Goal: Find specific page/section: Find specific page/section

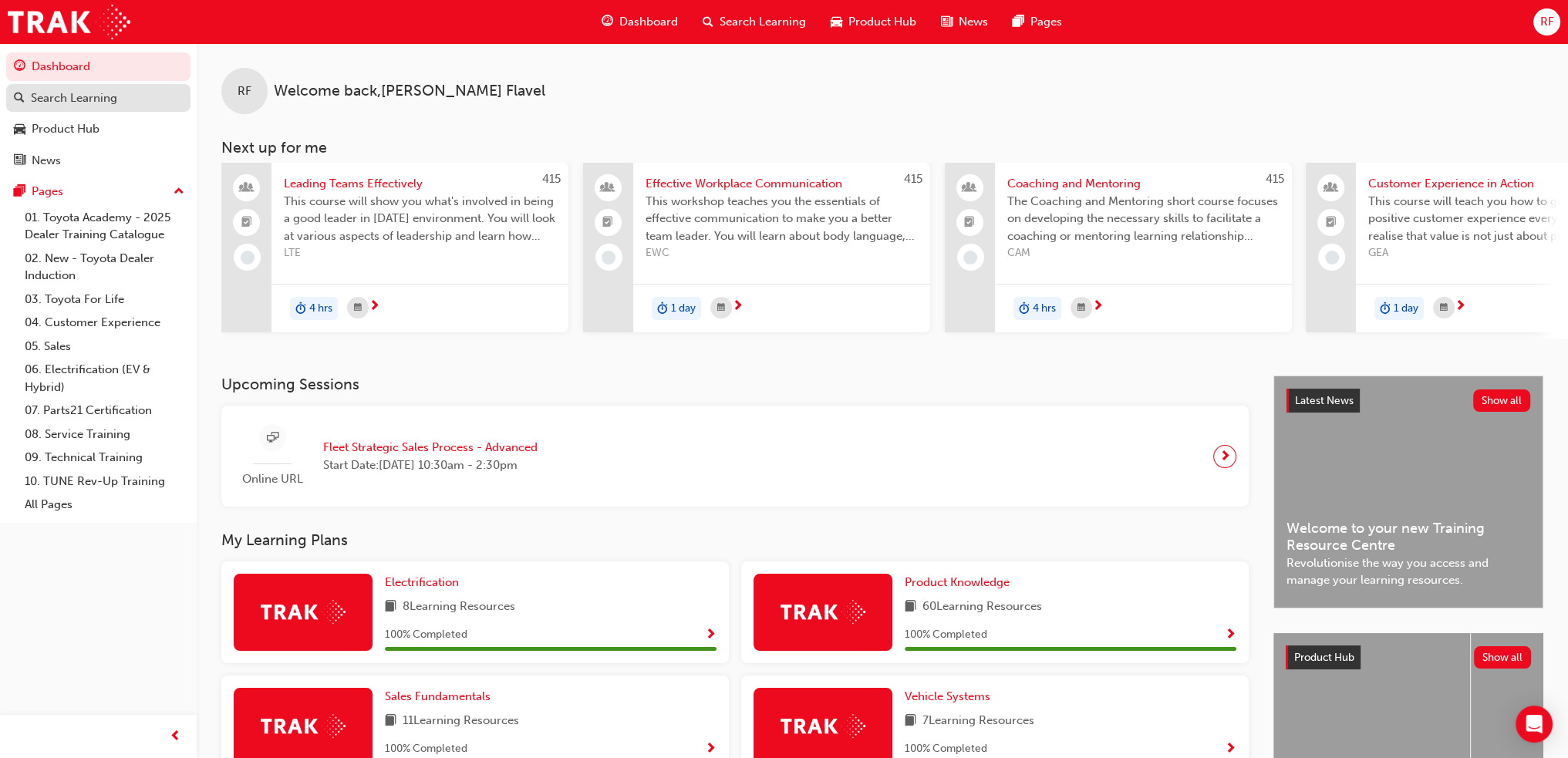
click at [72, 95] on div "Search Learning" at bounding box center [73, 98] width 86 height 18
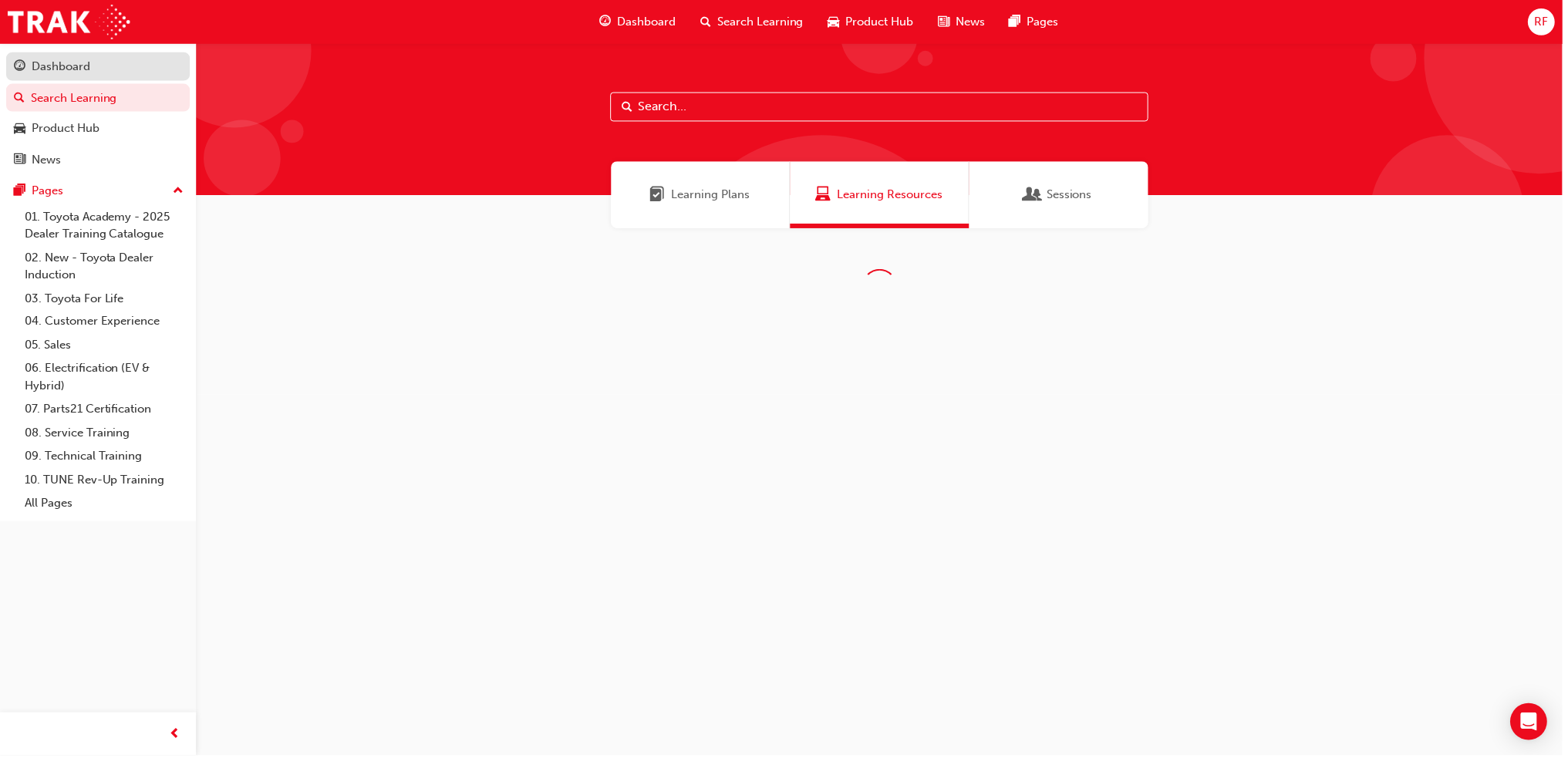
click at [70, 58] on div "Dashboard" at bounding box center [60, 67] width 58 height 18
